Goal: Task Accomplishment & Management: Manage account settings

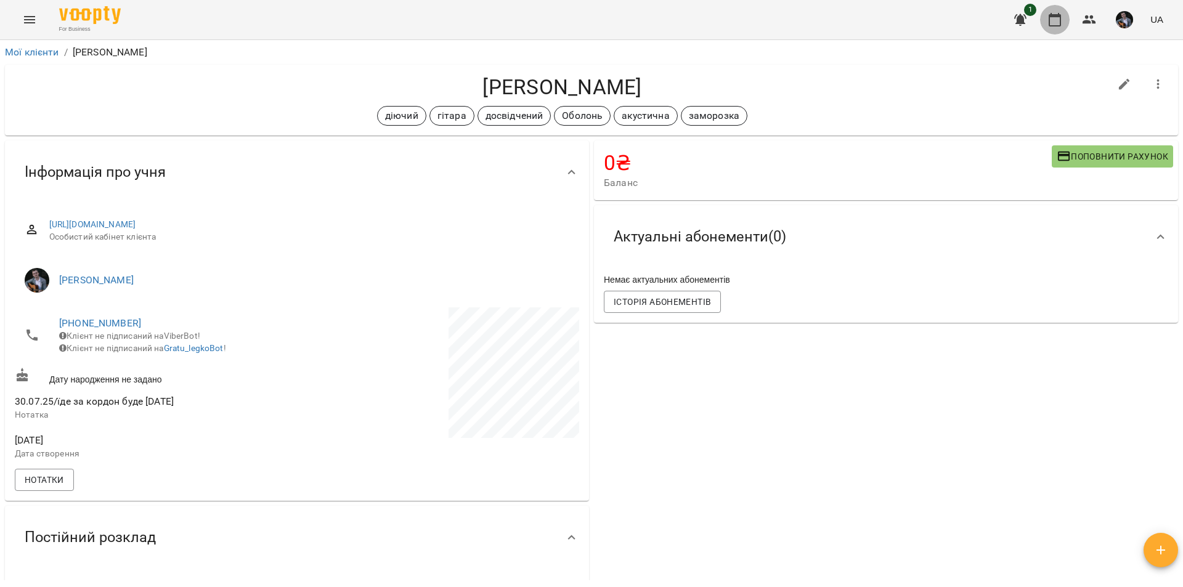
click at [1056, 15] on icon "button" at bounding box center [1054, 20] width 12 height 14
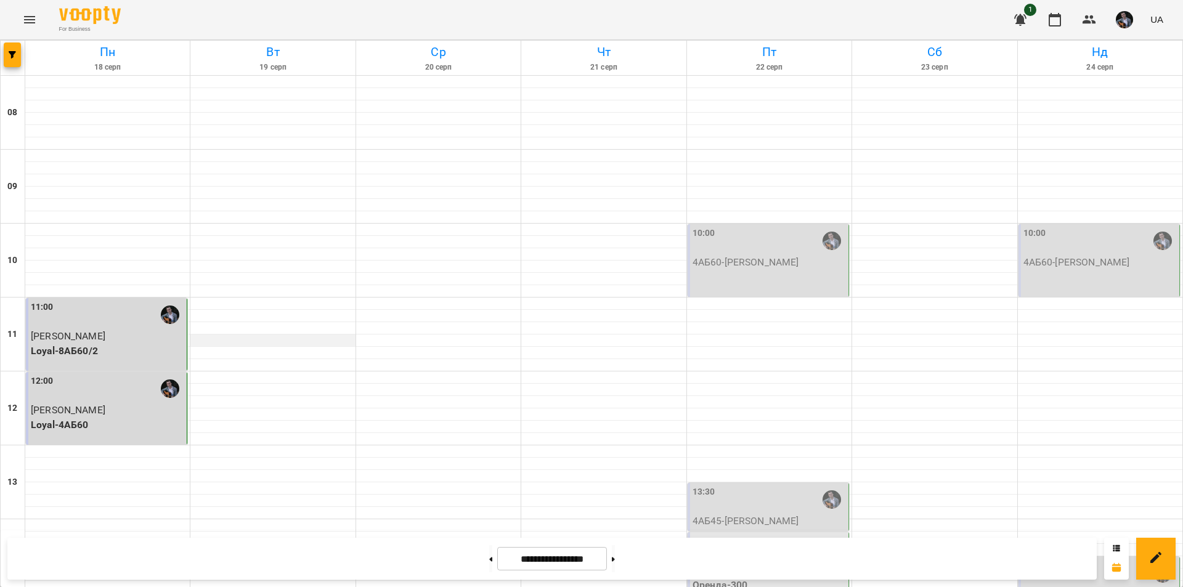
scroll to position [505, 0]
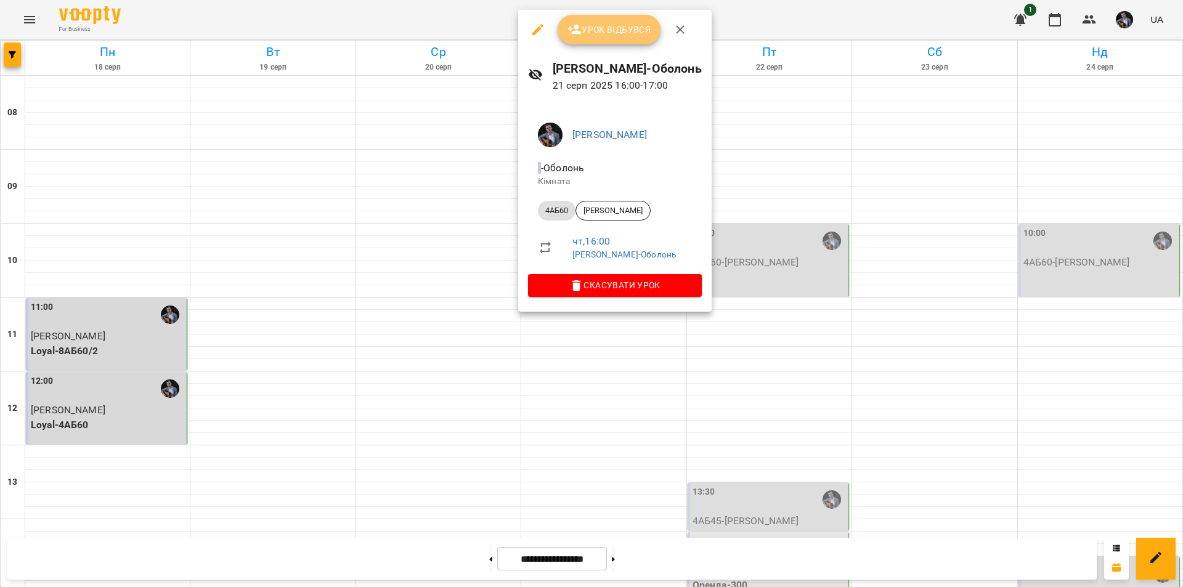
click at [627, 34] on span "Урок відбувся" at bounding box center [609, 29] width 84 height 15
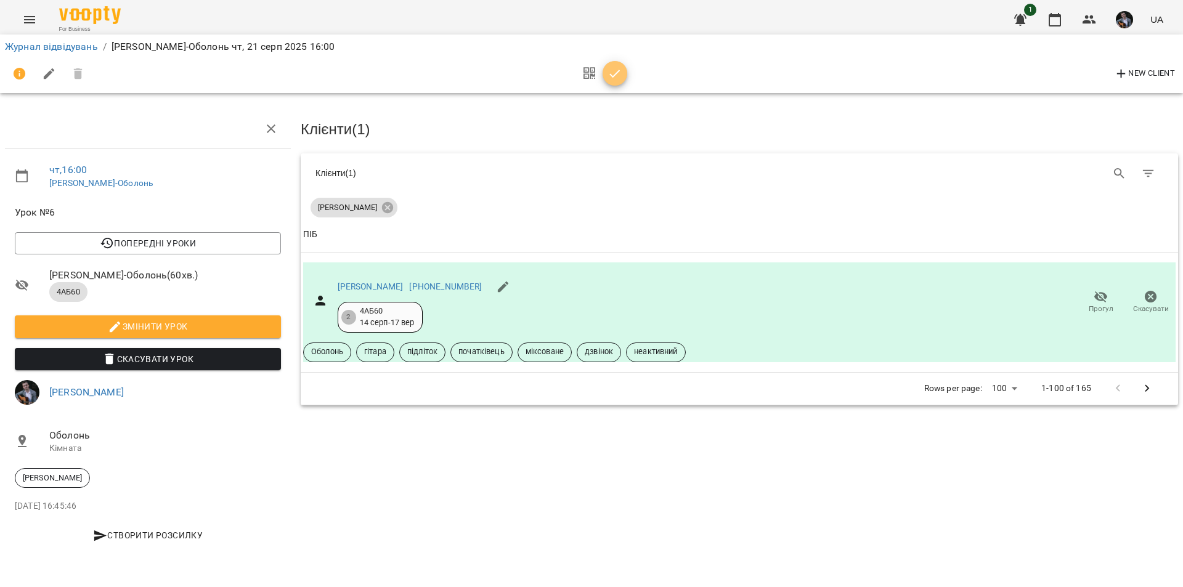
click at [615, 83] on button "button" at bounding box center [614, 73] width 25 height 25
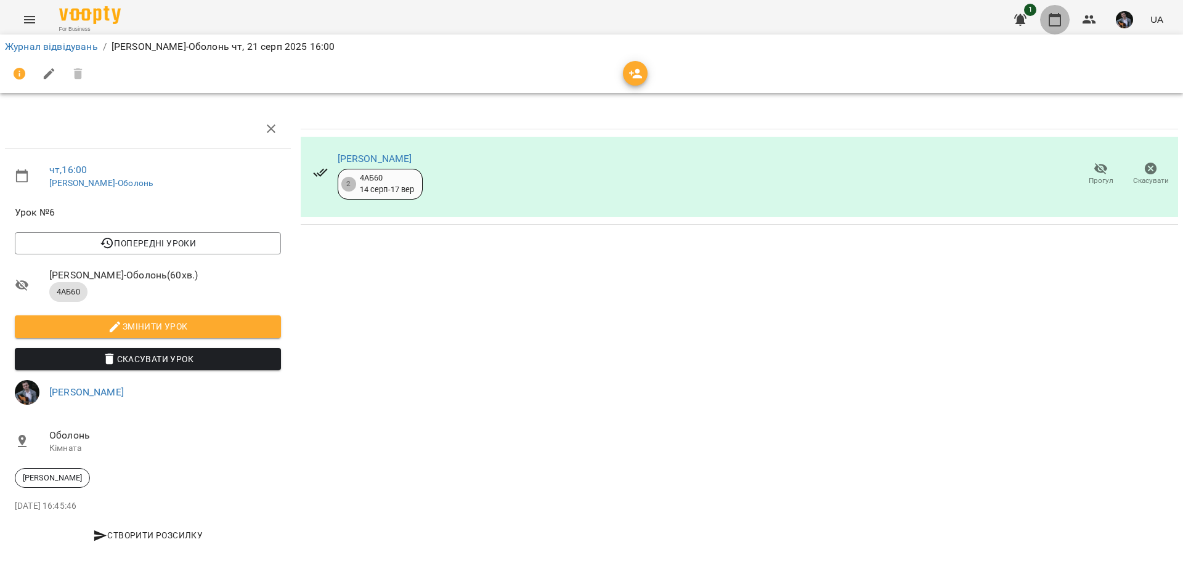
click at [1055, 28] on button "button" at bounding box center [1055, 20] width 30 height 30
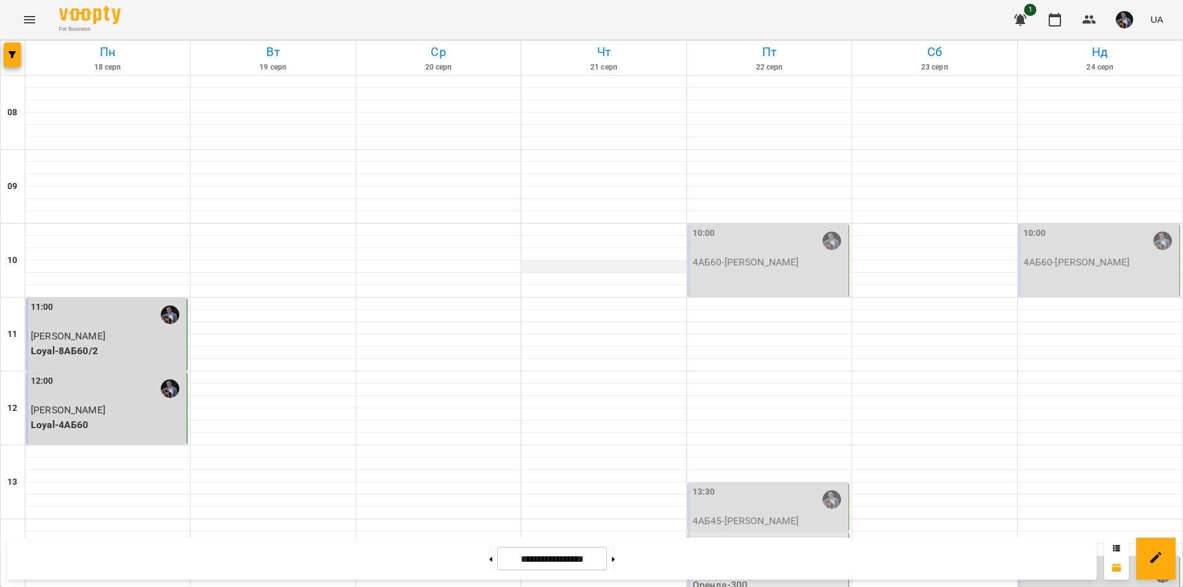
scroll to position [505, 0]
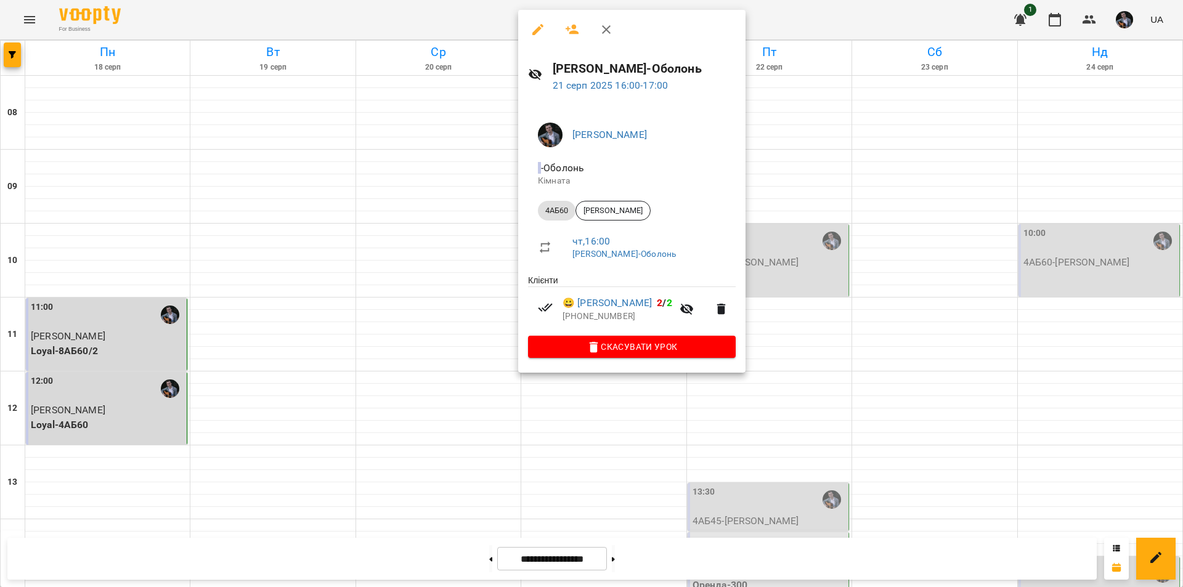
click at [788, 171] on div at bounding box center [591, 293] width 1183 height 587
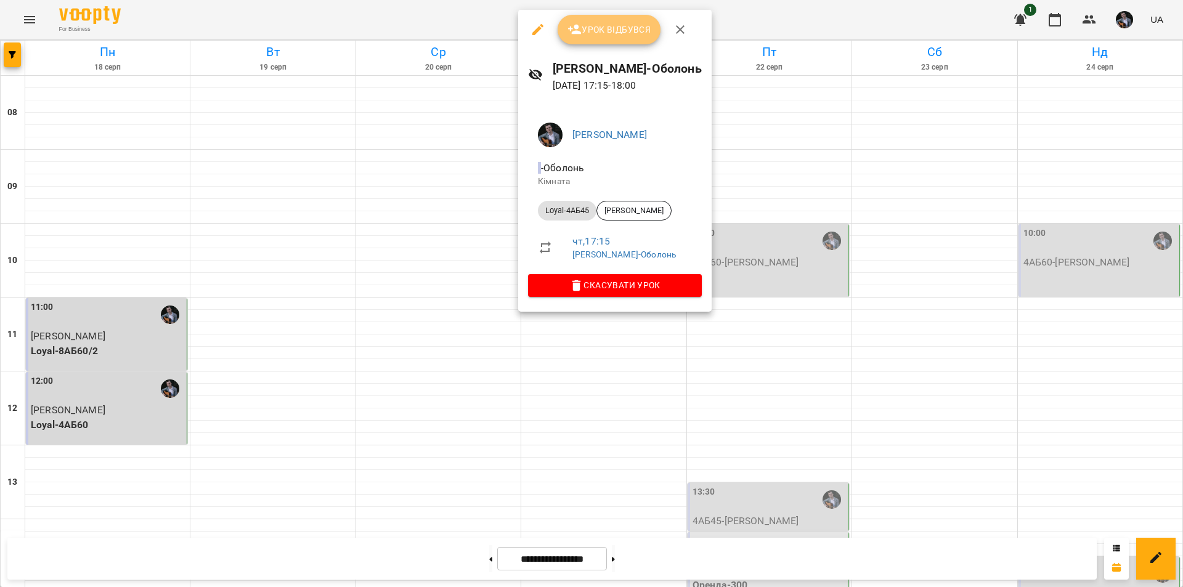
click at [591, 25] on span "Урок відбувся" at bounding box center [609, 29] width 84 height 15
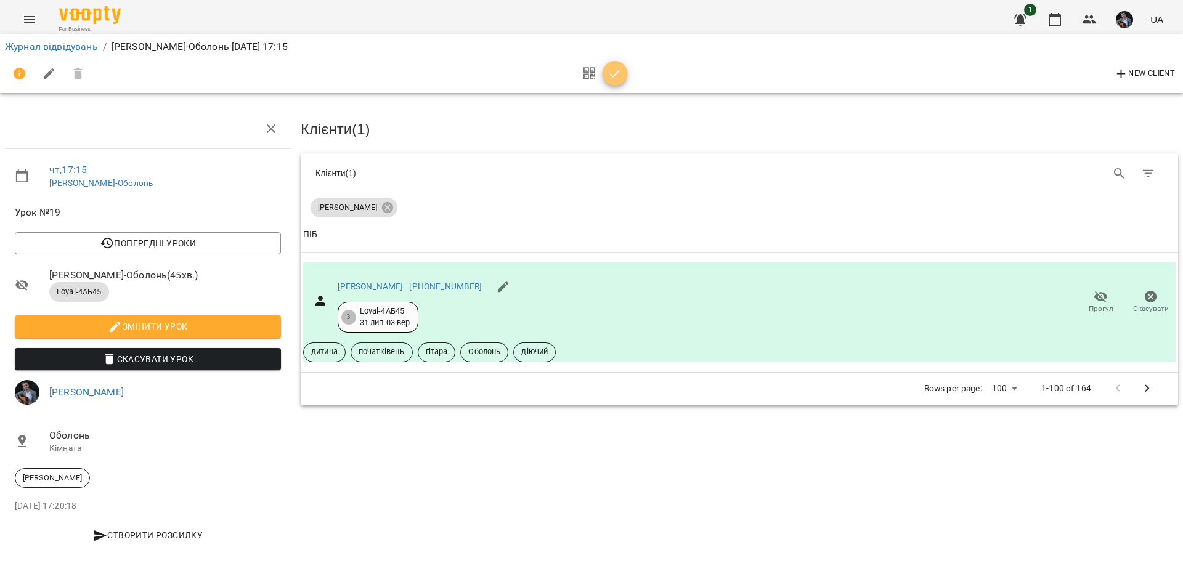
click at [613, 79] on icon "button" at bounding box center [614, 74] width 15 height 15
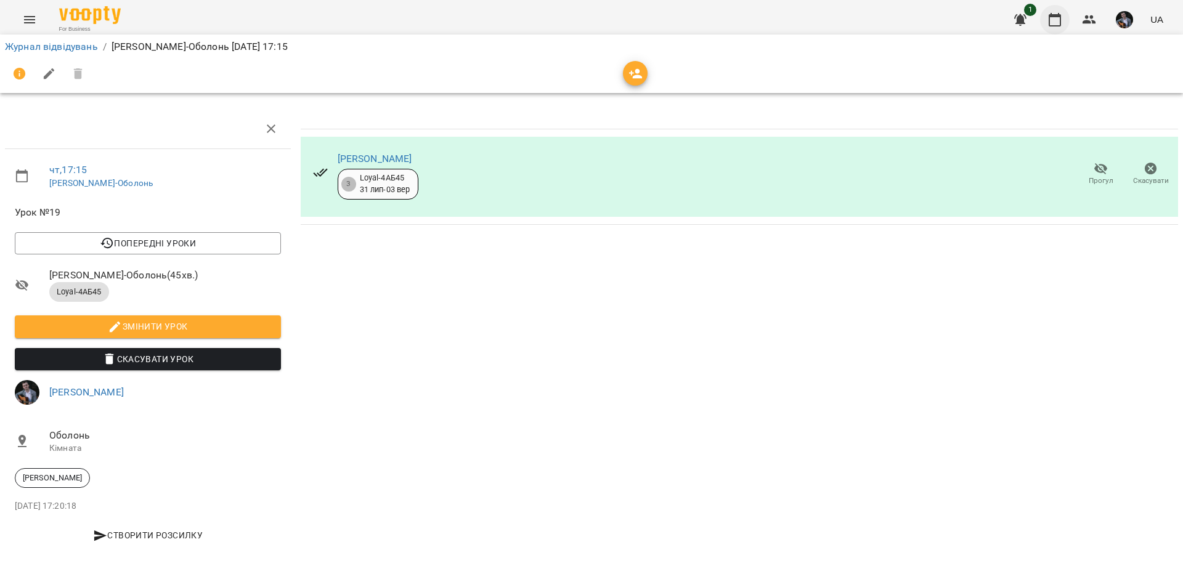
click at [1057, 20] on icon "button" at bounding box center [1054, 19] width 15 height 15
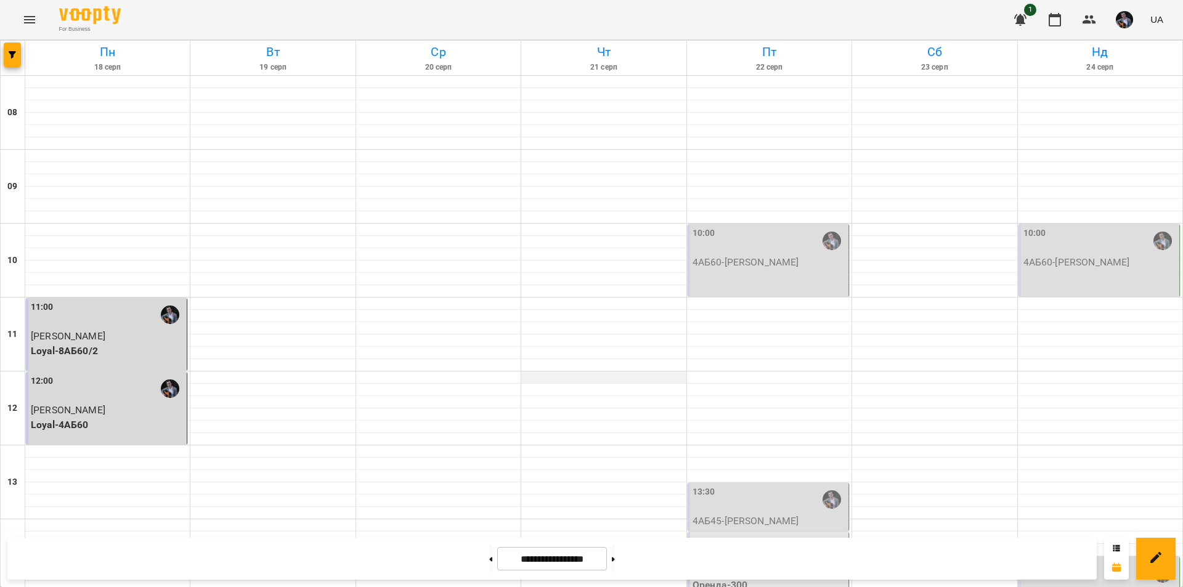
scroll to position [505, 0]
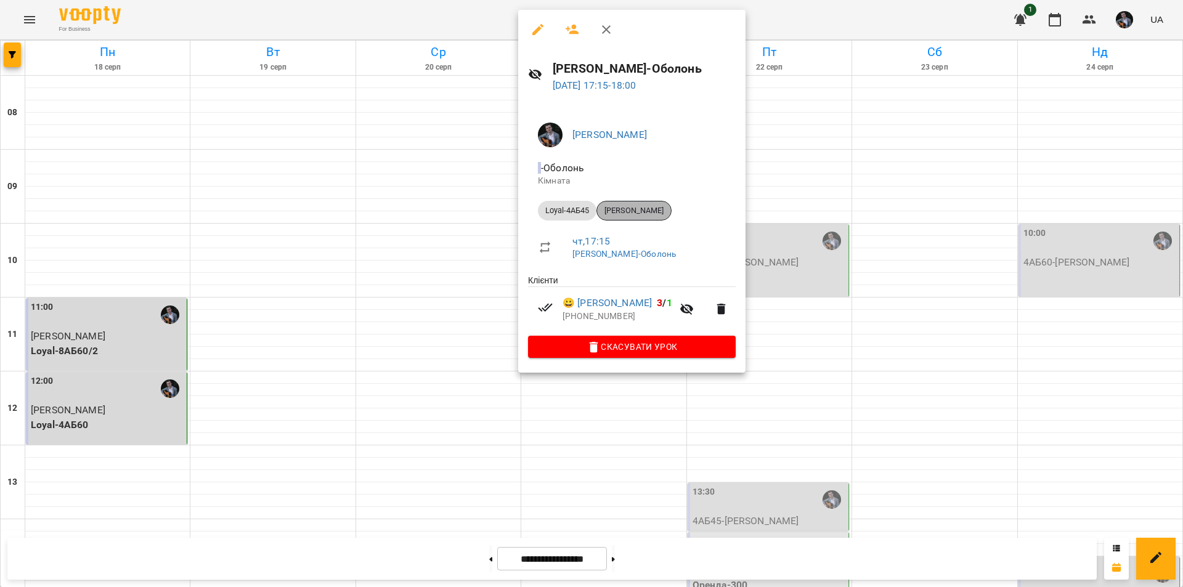
click at [637, 211] on span "[PERSON_NAME]" at bounding box center [634, 210] width 74 height 11
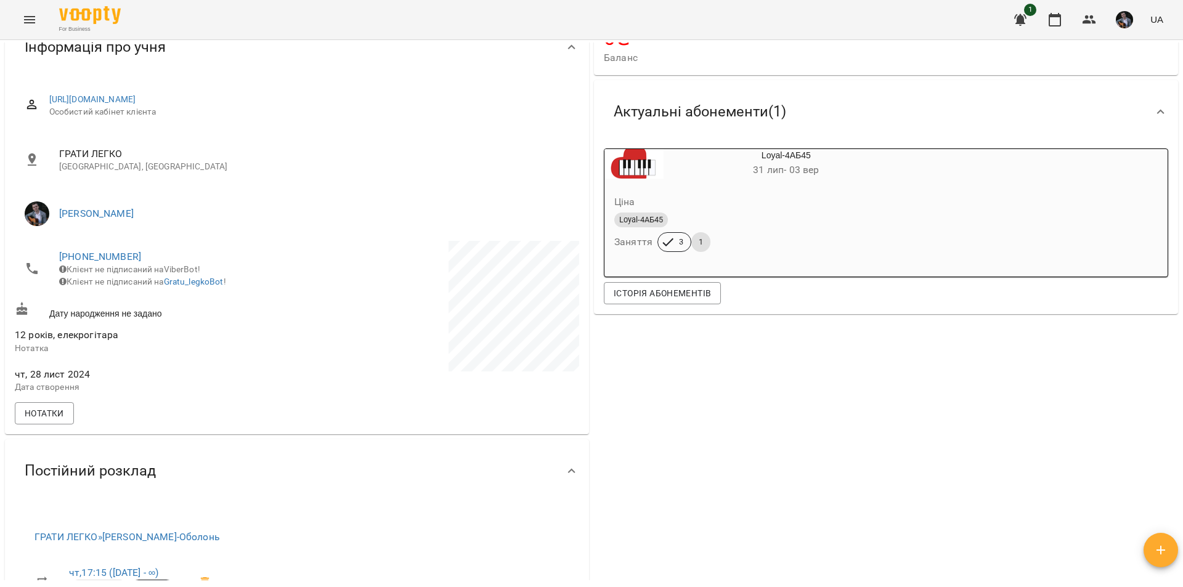
scroll to position [126, 0]
click at [1056, 18] on icon "button" at bounding box center [1054, 19] width 15 height 15
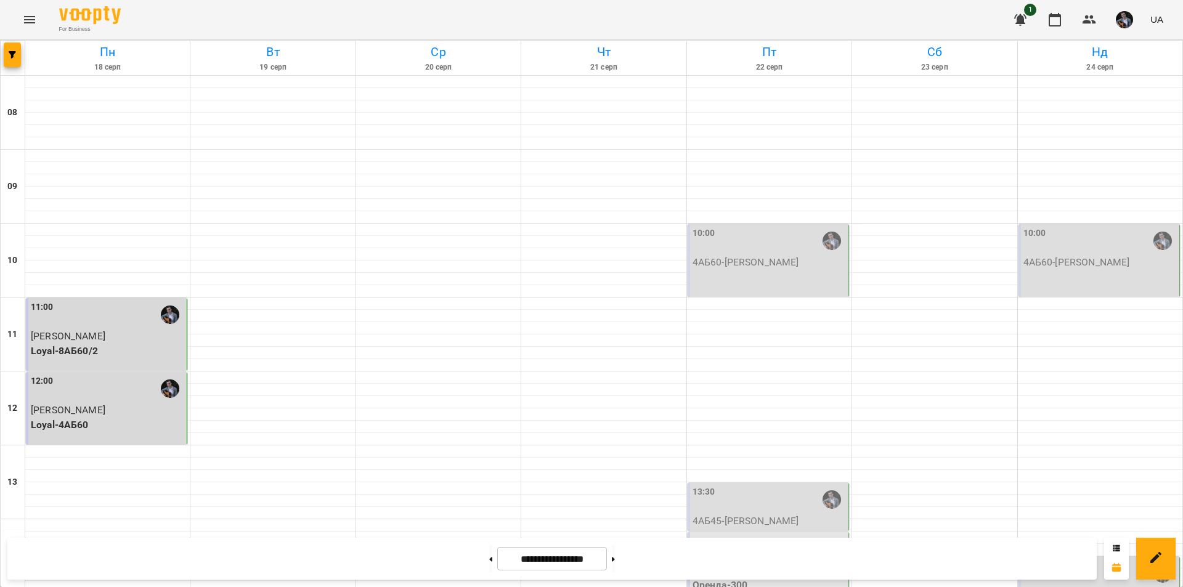
scroll to position [474, 0]
